Goal: Entertainment & Leisure: Consume media (video, audio)

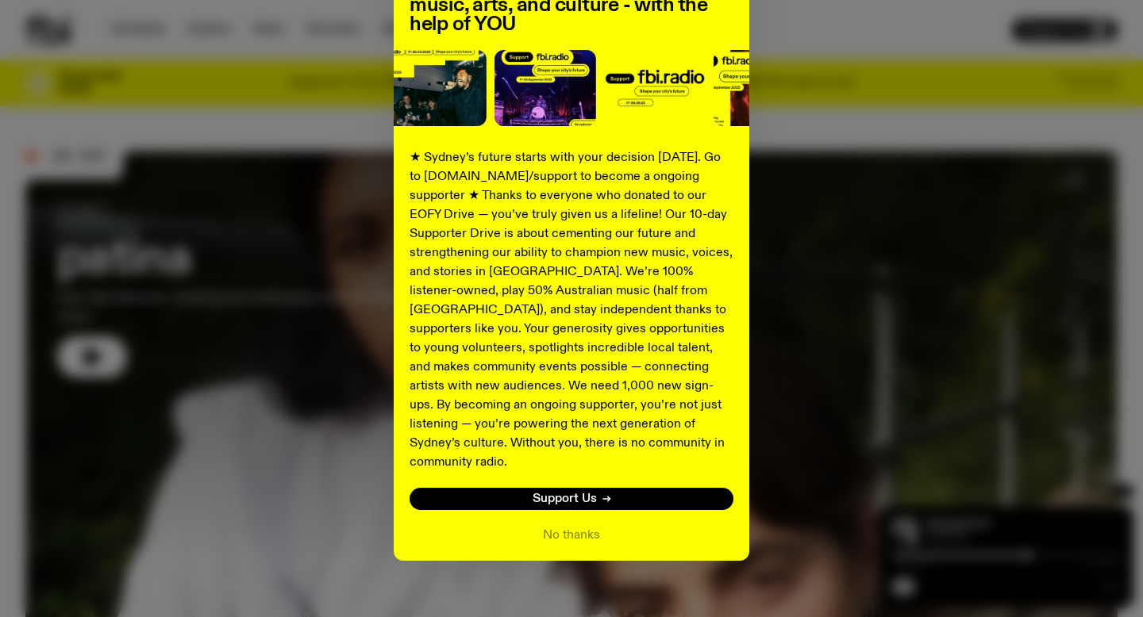
scroll to position [161, 0]
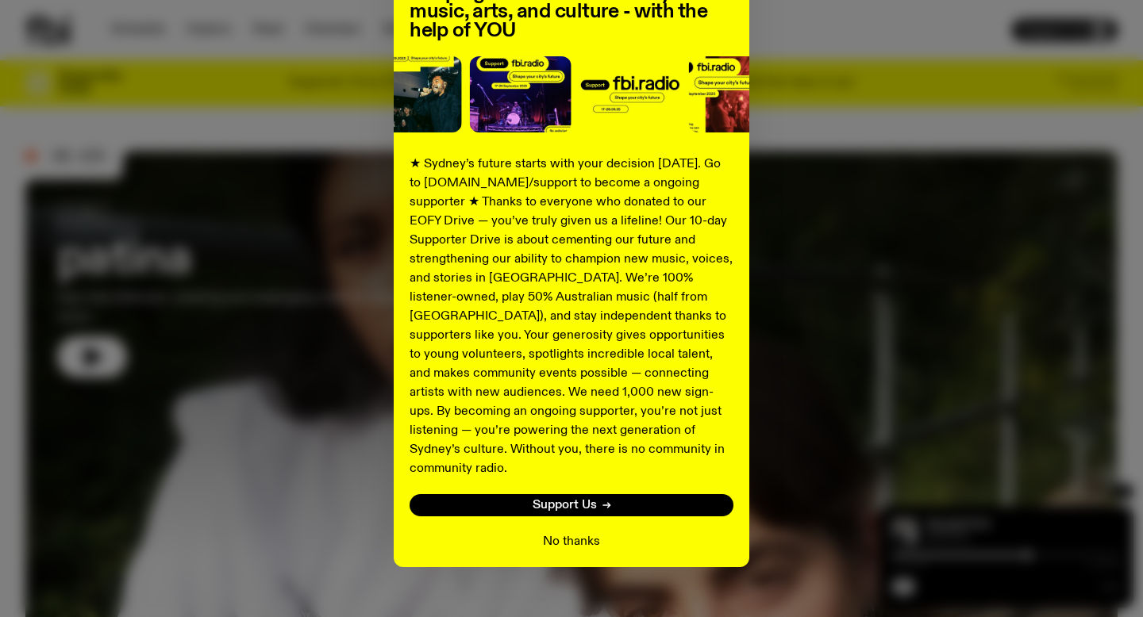
click at [575, 533] on button "No thanks" at bounding box center [571, 542] width 57 height 19
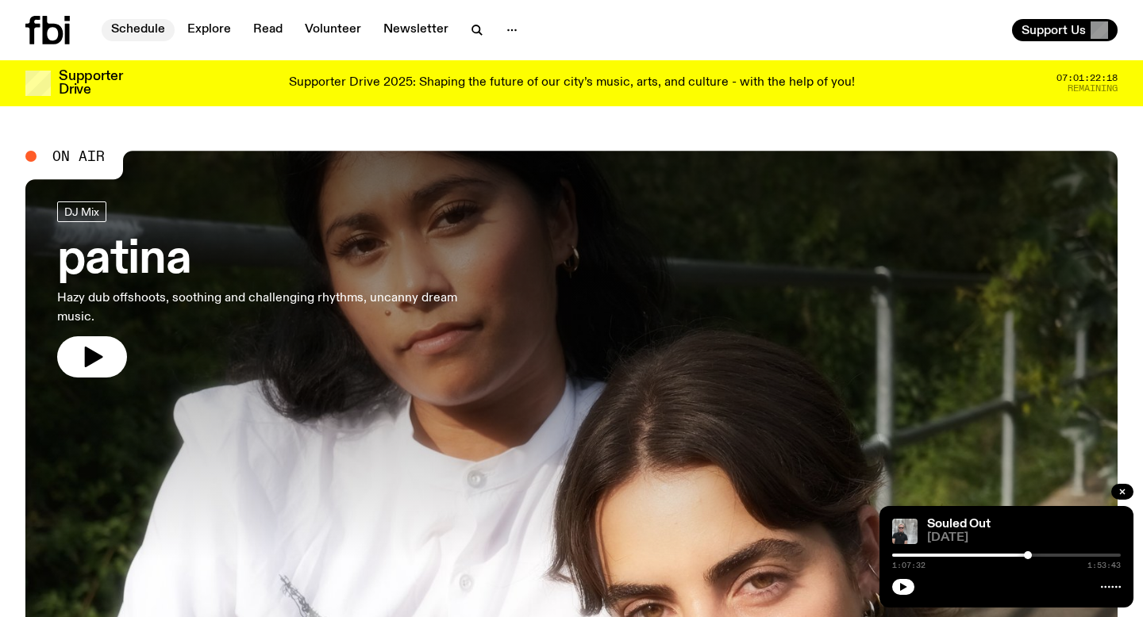
click at [131, 25] on link "Schedule" at bounding box center [138, 30] width 73 height 22
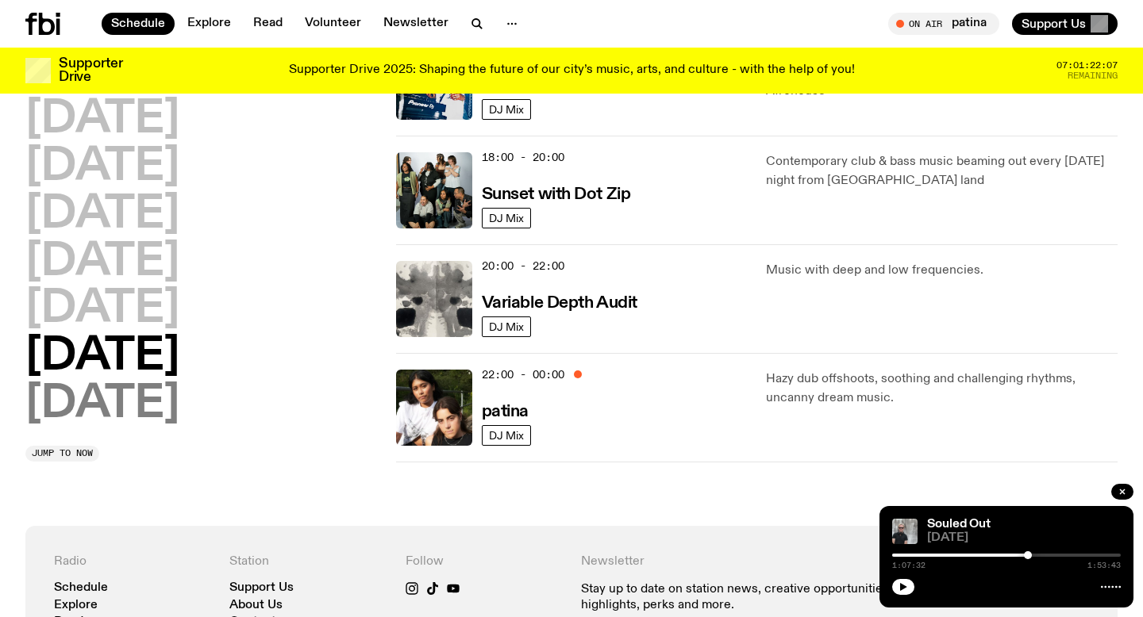
click at [158, 402] on h2 "[DATE]" at bounding box center [102, 405] width 154 height 44
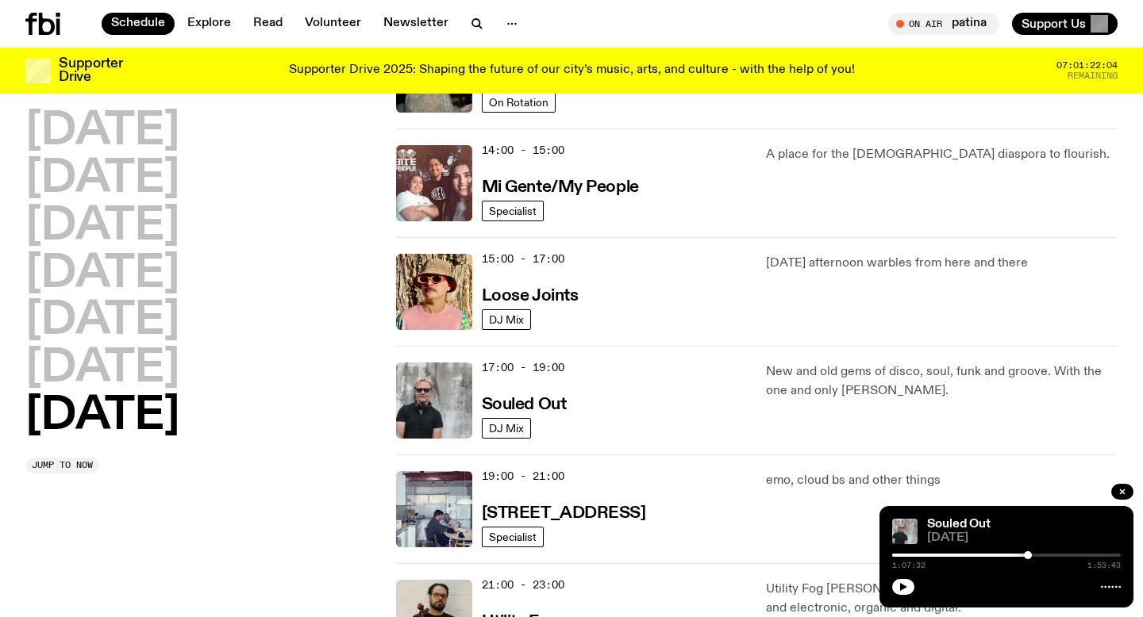
scroll to position [843, 0]
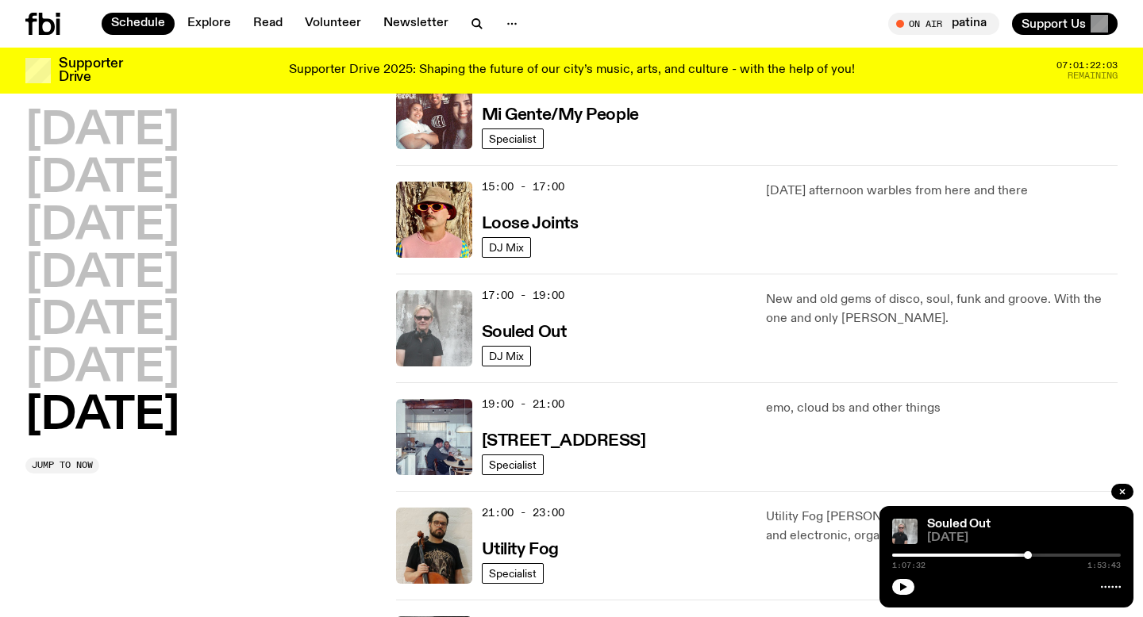
click at [428, 341] on img at bounding box center [434, 328] width 76 height 76
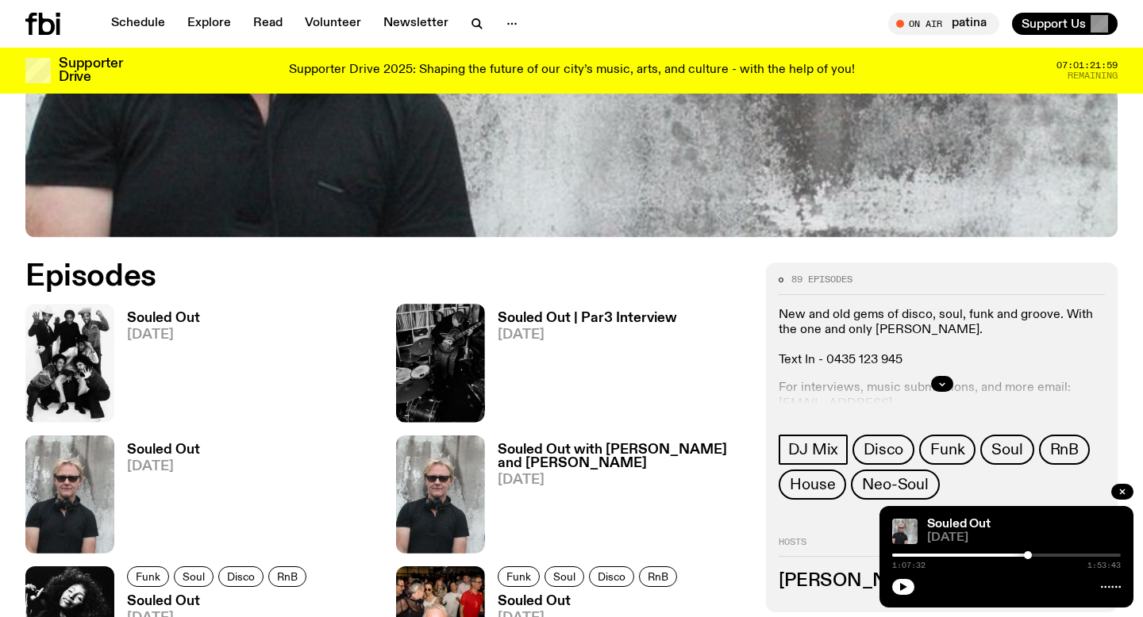
scroll to position [605, 0]
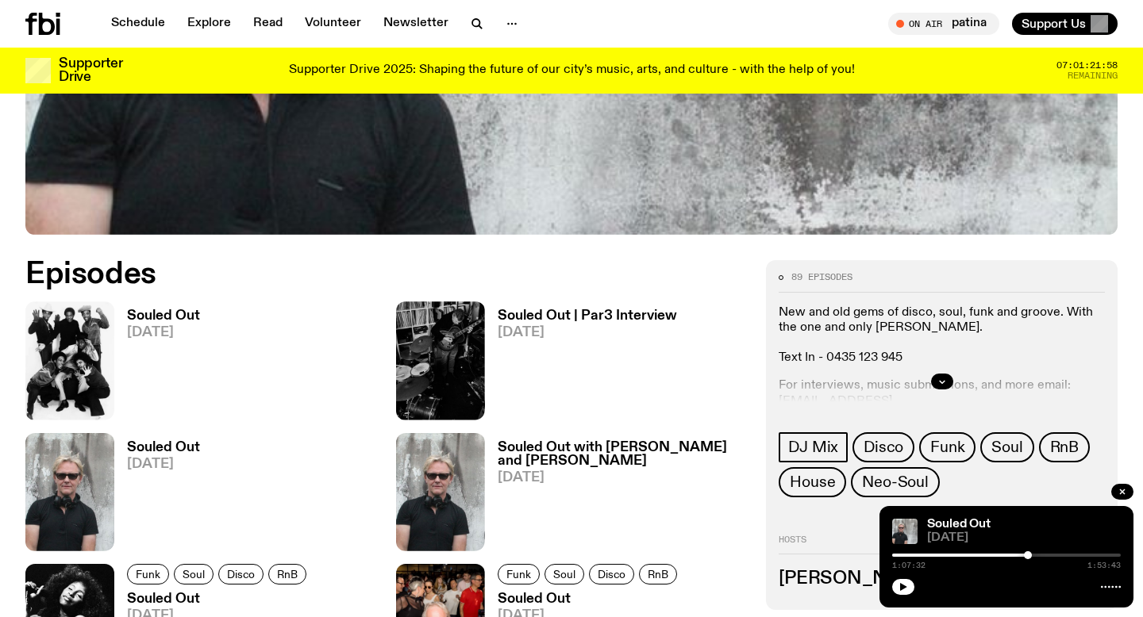
click at [137, 311] on h3 "Souled Out" at bounding box center [163, 316] width 73 height 13
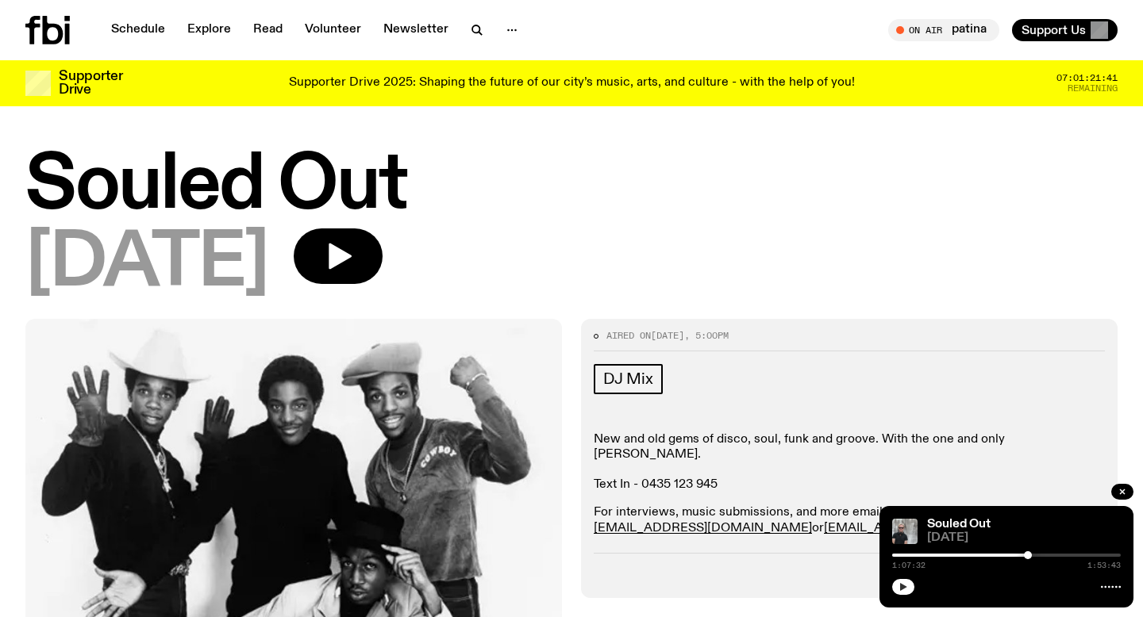
click at [904, 590] on icon "button" at bounding box center [903, 588] width 10 height 10
click at [904, 583] on icon "button" at bounding box center [903, 588] width 10 height 10
click at [904, 591] on icon "button" at bounding box center [903, 588] width 10 height 10
click at [901, 587] on icon "button" at bounding box center [903, 587] width 7 height 8
click at [899, 589] on icon "button" at bounding box center [903, 588] width 10 height 10
